Goal: Task Accomplishment & Management: Manage account settings

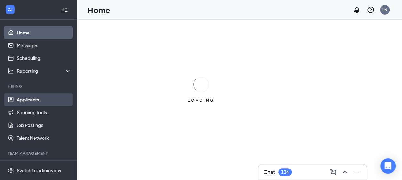
click at [37, 101] on link "Applicants" at bounding box center [44, 99] width 55 height 13
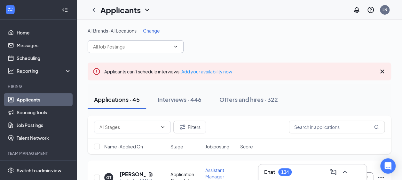
click at [153, 49] on input "text" at bounding box center [131, 46] width 77 height 7
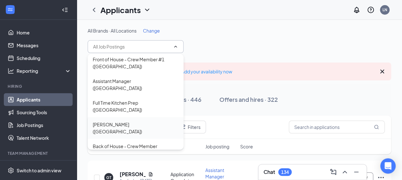
scroll to position [288, 0]
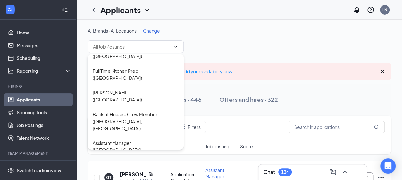
drag, startPoint x: 190, startPoint y: 30, endPoint x: 175, endPoint y: 29, distance: 15.4
click at [190, 29] on div "All Brands · All Locations Change" at bounding box center [239, 30] width 303 height 6
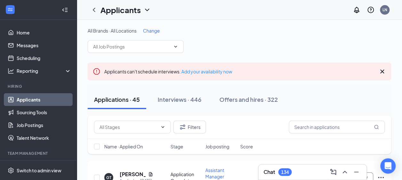
click at [150, 35] on div "All Brands · All Locations Change" at bounding box center [239, 40] width 303 height 26
click at [150, 32] on span "Change" at bounding box center [151, 31] width 17 height 6
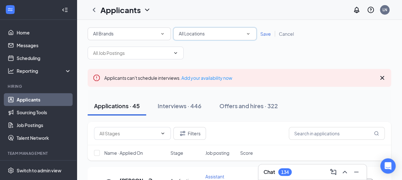
click at [206, 30] on div "All Locations" at bounding box center [215, 34] width 72 height 8
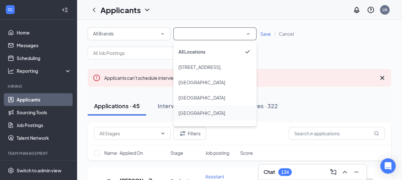
click at [214, 110] on span "[GEOGRAPHIC_DATA]" at bounding box center [201, 113] width 47 height 6
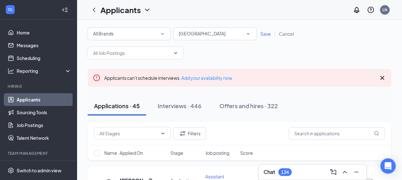
drag, startPoint x: 265, startPoint y: 35, endPoint x: 206, endPoint y: 47, distance: 59.7
click at [265, 35] on span "Save" at bounding box center [265, 34] width 11 height 6
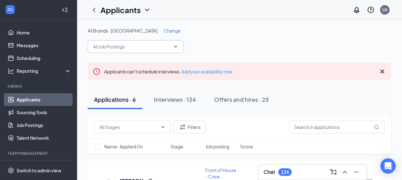
click at [161, 47] on input "text" at bounding box center [131, 46] width 77 height 7
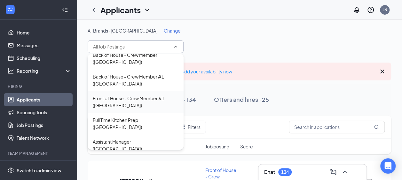
scroll to position [49, 0]
click at [145, 121] on div "Assistant Manager ([GEOGRAPHIC_DATA])" at bounding box center [136, 124] width 86 height 14
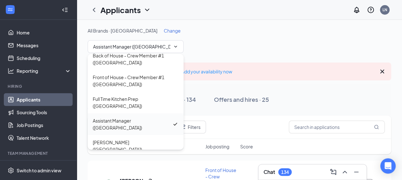
type input "Assistant Manager ([GEOGRAPHIC_DATA])"
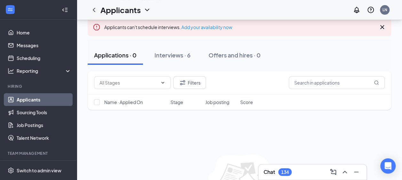
scroll to position [95, 0]
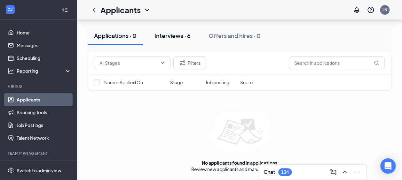
drag, startPoint x: 165, startPoint y: 36, endPoint x: 164, endPoint y: 33, distance: 3.3
click at [164, 34] on div "Interviews · 6" at bounding box center [172, 36] width 36 height 8
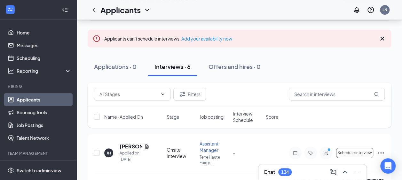
scroll to position [34, 0]
